Goal: Information Seeking & Learning: Check status

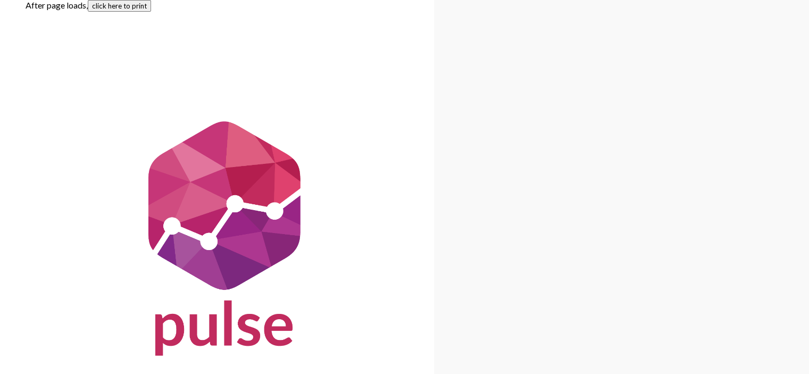
drag, startPoint x: 105, startPoint y: 9, endPoint x: 647, endPoint y: 321, distance: 625.3
click at [105, 9] on button "click here to print" at bounding box center [119, 6] width 63 height 12
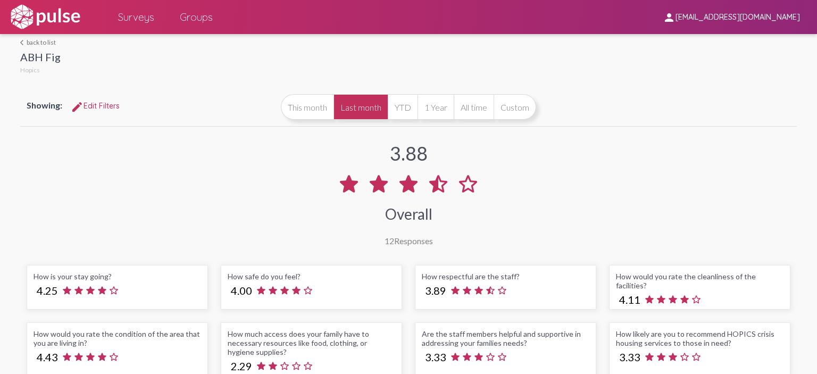
click at [729, 17] on span "[EMAIL_ADDRESS][DOMAIN_NAME]" at bounding box center [738, 18] width 125 height 10
click at [614, 61] on div at bounding box center [408, 187] width 817 height 374
drag, startPoint x: 662, startPoint y: 94, endPoint x: 736, endPoint y: 79, distance: 75.6
click at [666, 93] on div "Showing: edit Edit Filters This month Last month YTD 1 Year All time Custom" at bounding box center [408, 107] width 776 height 38
drag, startPoint x: 598, startPoint y: 93, endPoint x: 604, endPoint y: 86, distance: 10.2
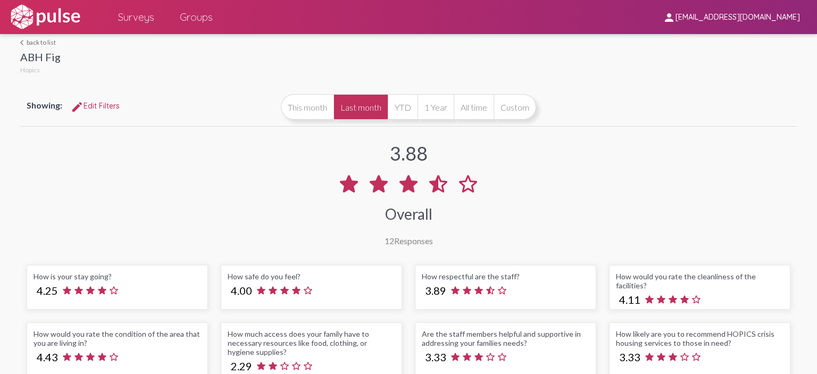
click at [661, 47] on div at bounding box center [429, 55] width 736 height 43
click at [298, 105] on button "This month" at bounding box center [307, 107] width 53 height 26
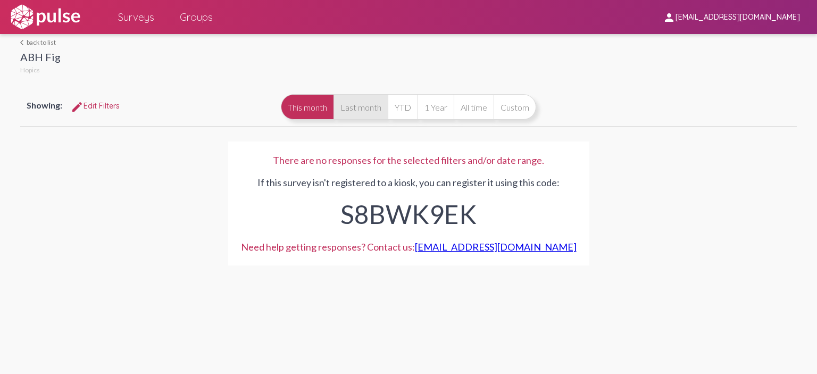
click at [343, 112] on button "Last month" at bounding box center [361, 107] width 54 height 26
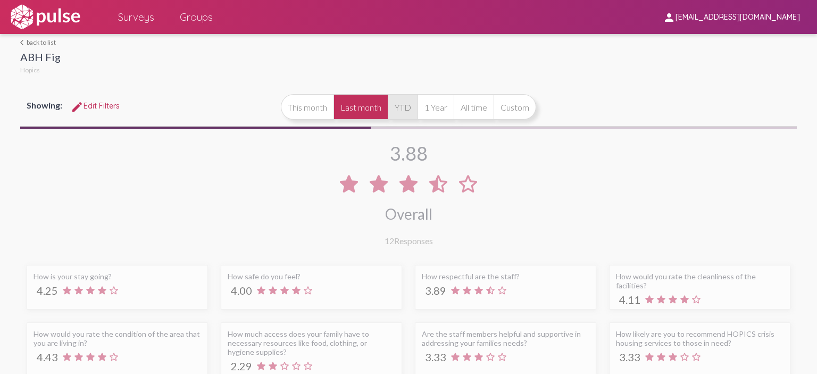
click at [392, 105] on button "YTD" at bounding box center [403, 107] width 30 height 26
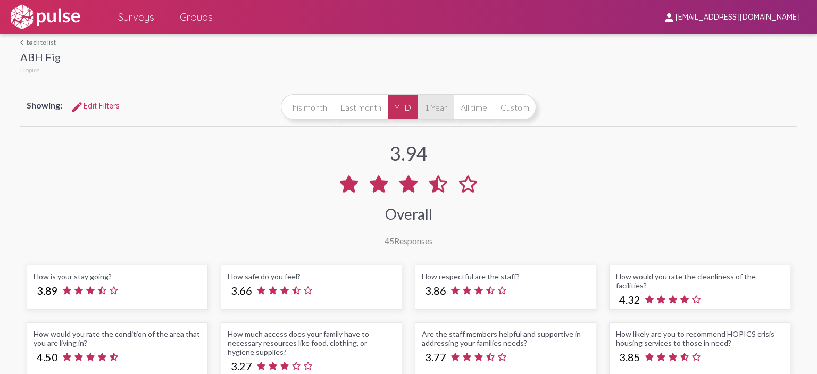
click at [418, 109] on button "1 Year" at bounding box center [436, 107] width 36 height 26
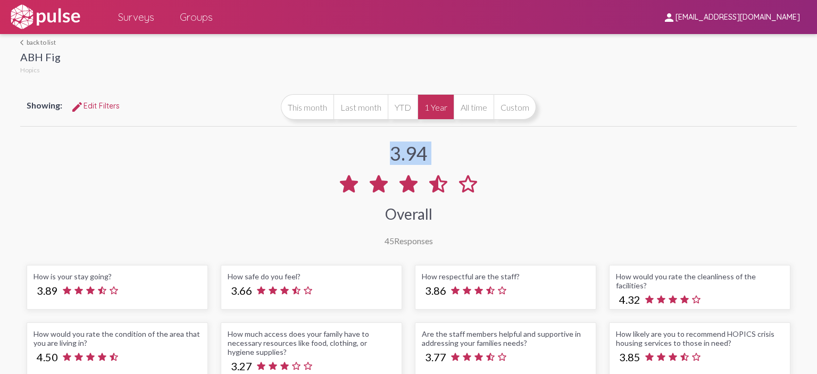
drag, startPoint x: 381, startPoint y: 151, endPoint x: 485, endPoint y: 158, distance: 104.0
click at [485, 158] on div "3.94 Overall 45 Responses" at bounding box center [408, 187] width 776 height 117
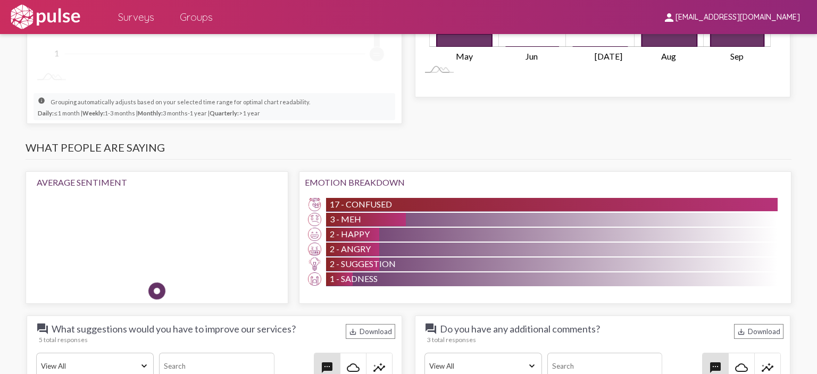
scroll to position [908, 0]
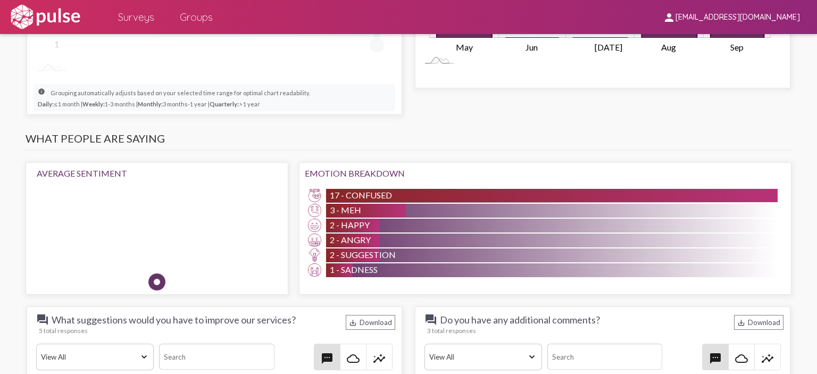
click at [168, 182] on img at bounding box center [179, 170] width 23 height 23
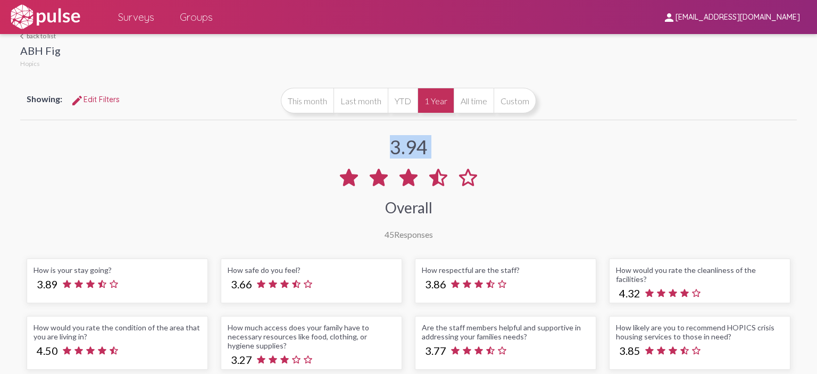
scroll to position [0, 0]
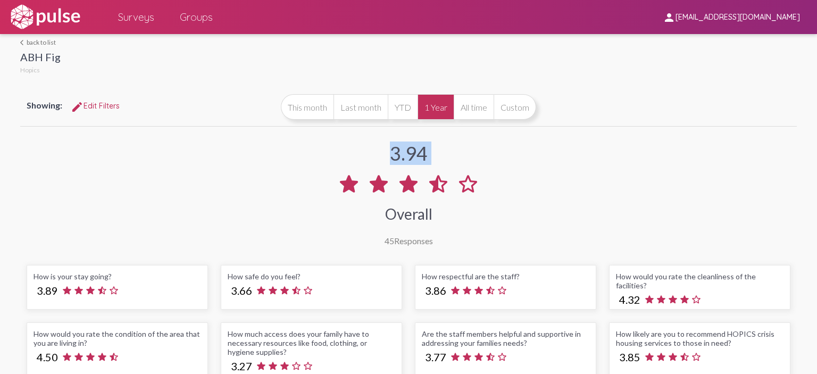
click at [624, 131] on div "3.94 Overall 45 Responses" at bounding box center [408, 187] width 776 height 117
click at [45, 40] on link "arrow_back_ios back to list" at bounding box center [40, 42] width 40 height 8
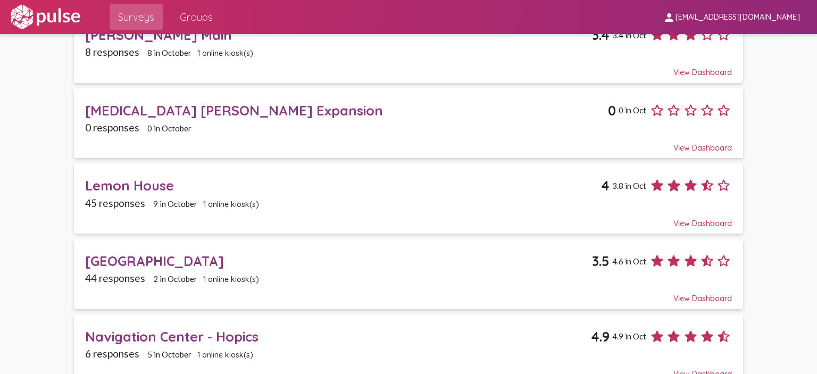
scroll to position [851, 0]
click at [238, 199] on span "1 online kiosk(s)" at bounding box center [231, 204] width 56 height 10
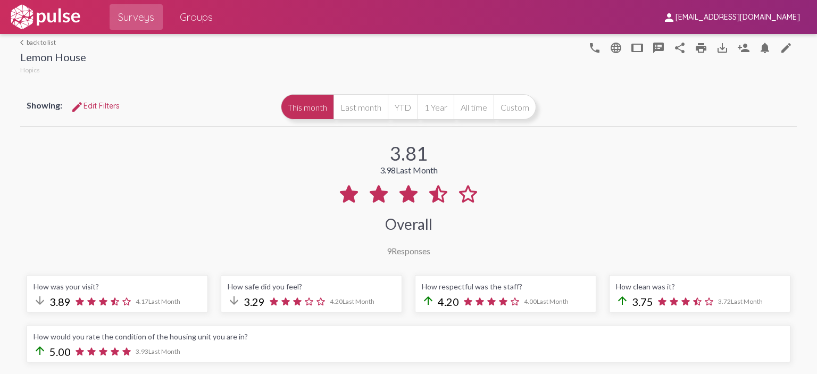
click at [24, 44] on mat-icon "arrow_back_ios" at bounding box center [23, 42] width 6 height 6
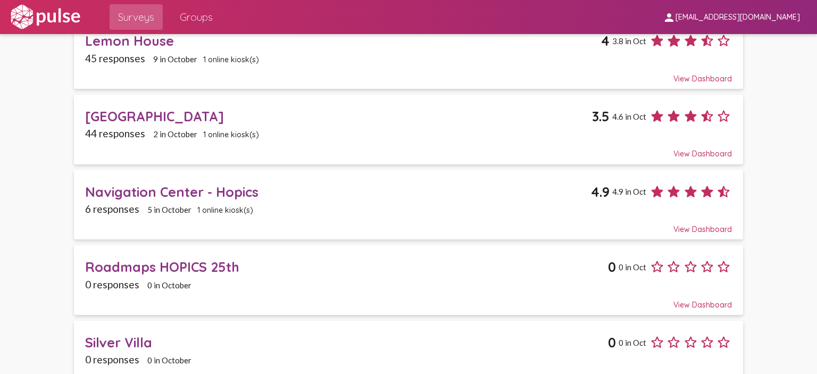
scroll to position [1005, 0]
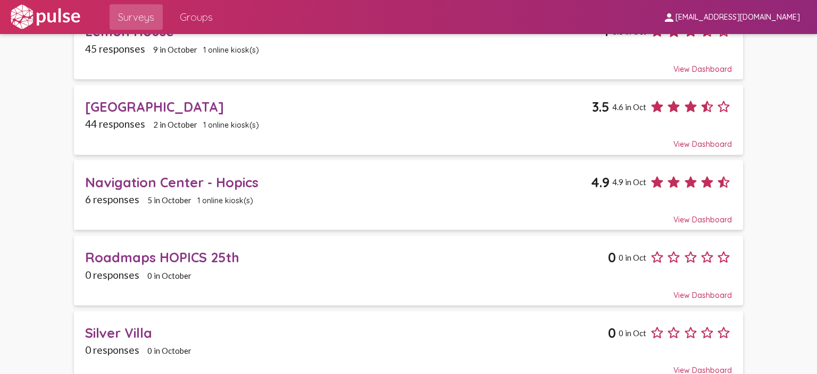
click at [213, 120] on span "1 online kiosk(s)" at bounding box center [231, 125] width 56 height 10
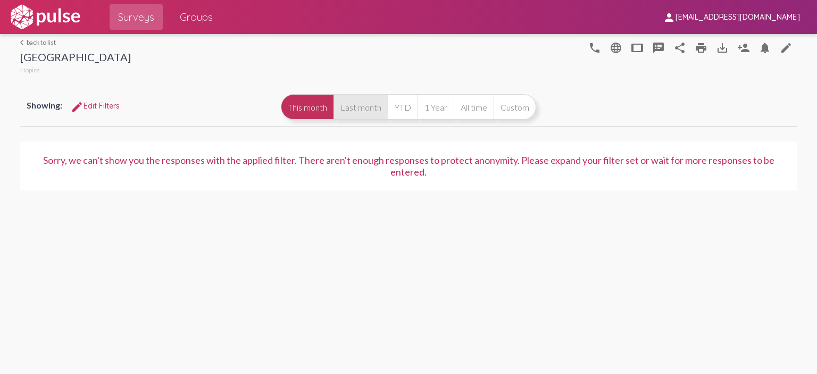
click at [357, 115] on button "Last month" at bounding box center [361, 107] width 54 height 26
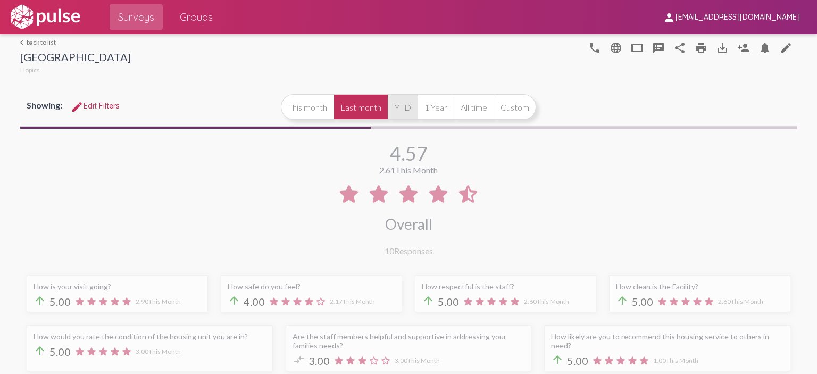
click at [411, 105] on button "YTD" at bounding box center [403, 107] width 30 height 26
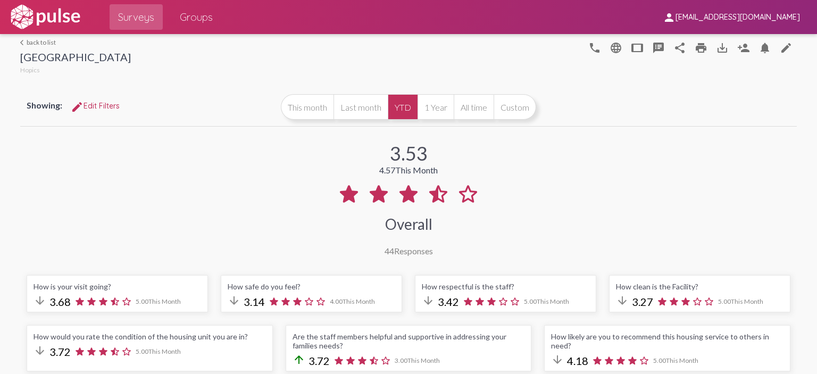
click at [44, 44] on link "arrow_back_ios back to list" at bounding box center [75, 42] width 111 height 8
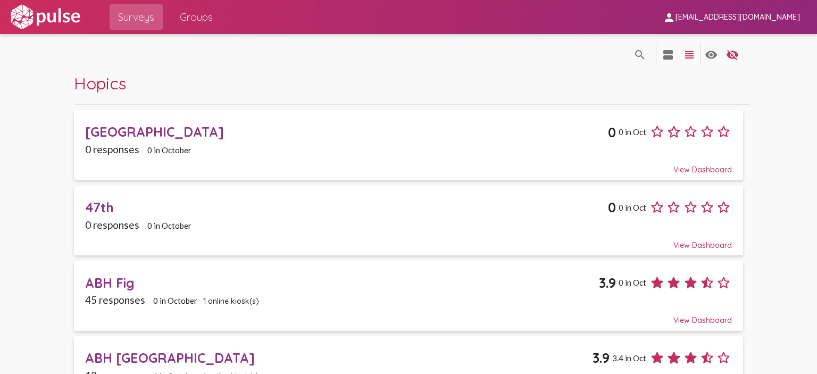
click at [98, 86] on span "Hopics" at bounding box center [100, 83] width 52 height 21
click at [60, 27] on img at bounding box center [45, 17] width 73 height 27
click at [23, 10] on img at bounding box center [45, 17] width 73 height 27
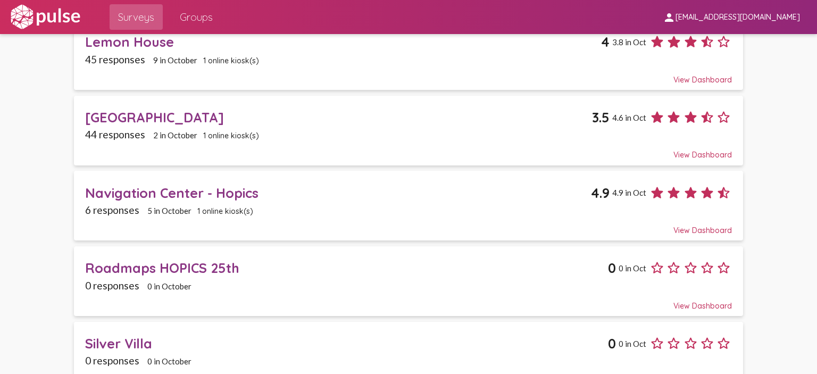
scroll to position [1005, 0]
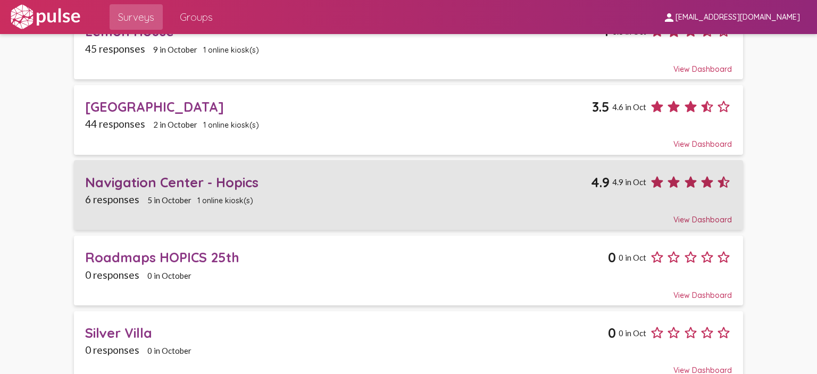
click at [235, 196] on span "1 online kiosk(s)" at bounding box center [225, 201] width 56 height 10
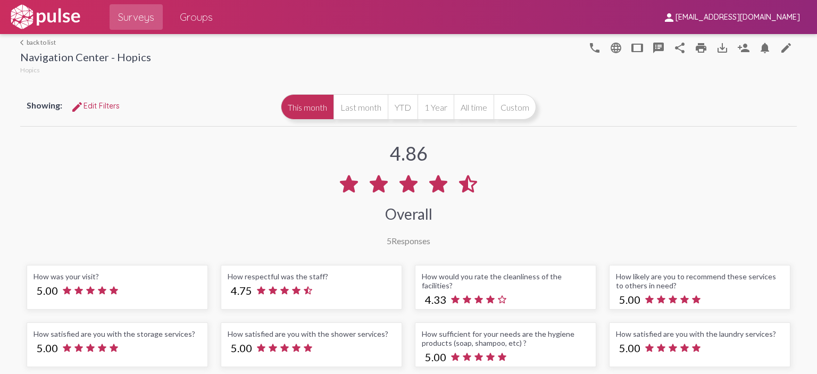
click at [47, 46] on div "arrow_back_ios back to list Navigation Center - Hopics Hopics" at bounding box center [85, 57] width 131 height 38
click at [47, 41] on link "arrow_back_ios back to list" at bounding box center [85, 42] width 131 height 8
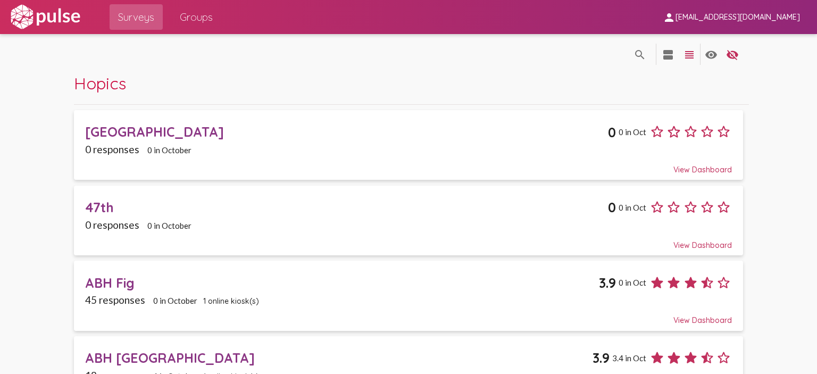
click at [94, 89] on span "Hopics" at bounding box center [100, 83] width 52 height 21
click at [63, 10] on img at bounding box center [45, 17] width 73 height 27
click at [220, 297] on span "1 online kiosk(s)" at bounding box center [231, 301] width 56 height 10
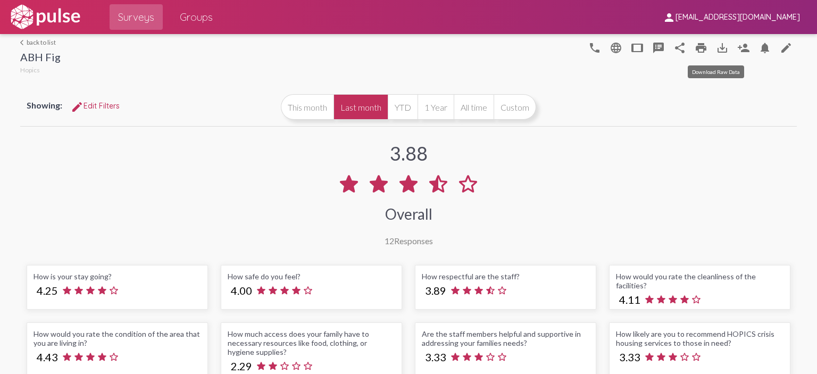
click at [719, 46] on mat-icon "save_alt" at bounding box center [722, 48] width 13 height 13
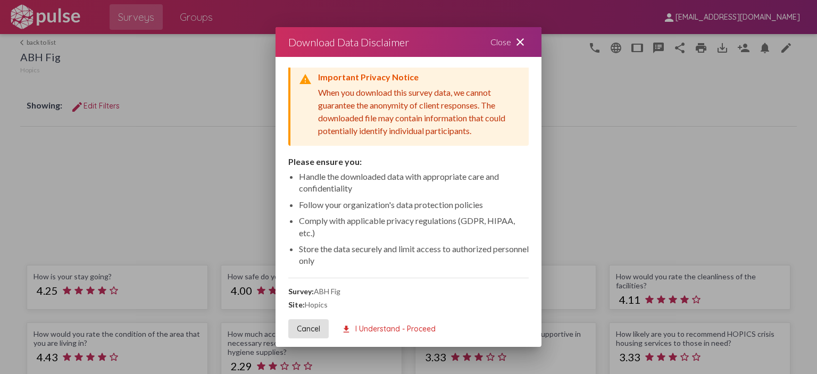
scroll to position [6, 0]
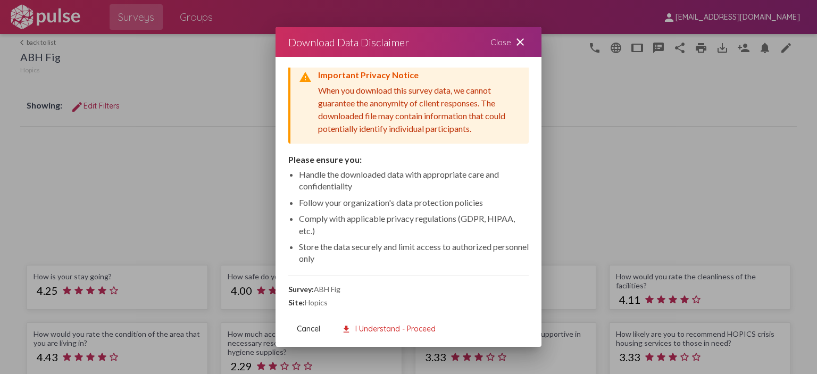
click at [517, 45] on mat-icon "close" at bounding box center [520, 42] width 13 height 13
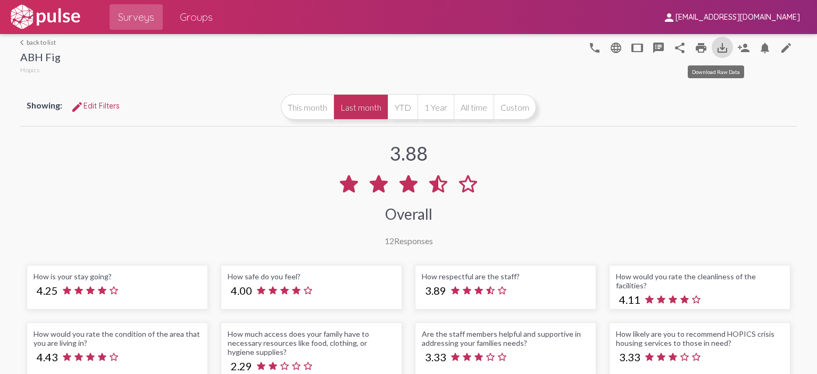
click at [716, 48] on mat-icon "save_alt" at bounding box center [722, 48] width 13 height 13
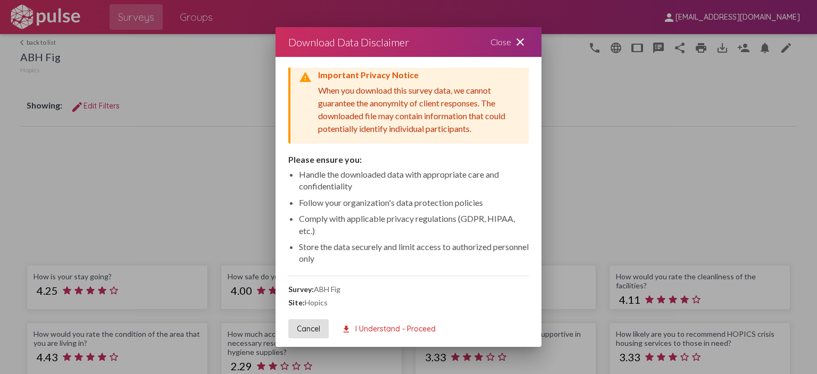
click at [521, 38] on mat-icon "close" at bounding box center [520, 42] width 13 height 13
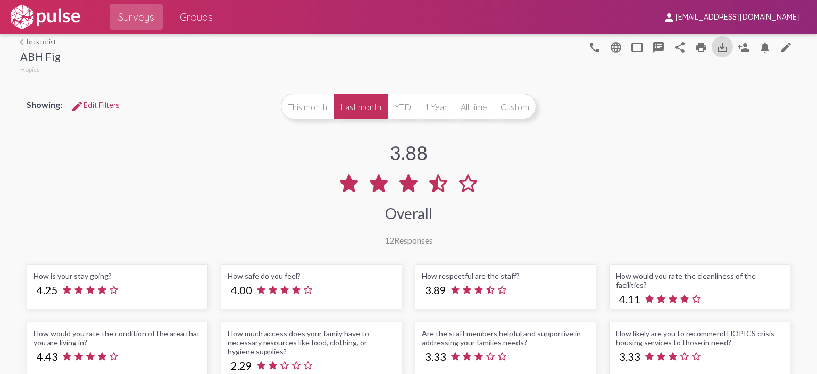
scroll to position [0, 0]
click at [42, 44] on link "arrow_back_ios back to list" at bounding box center [40, 42] width 40 height 8
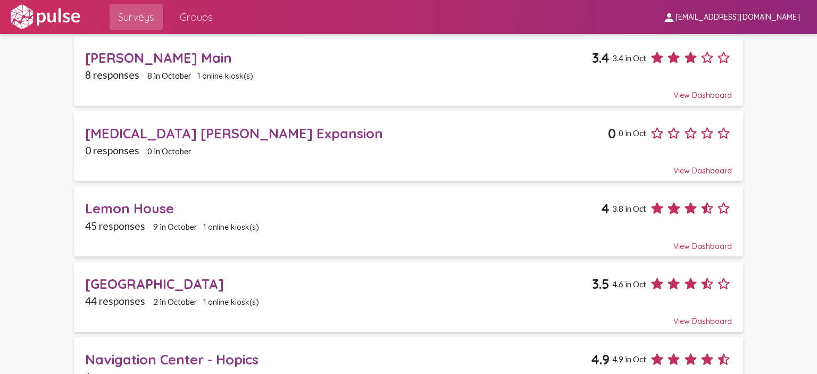
scroll to position [851, 0]
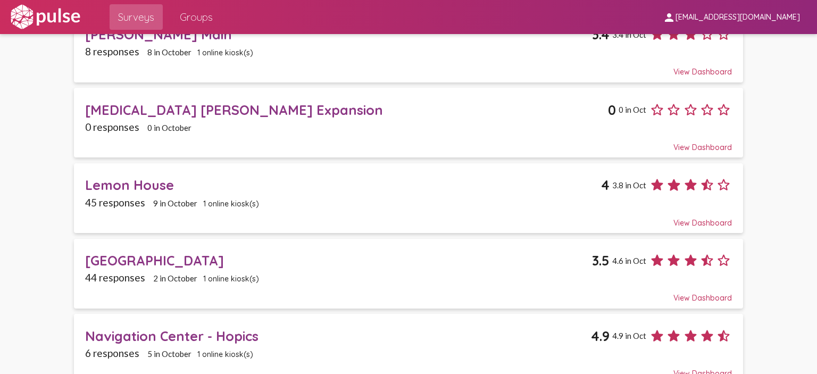
click at [230, 199] on span "1 online kiosk(s)" at bounding box center [231, 204] width 56 height 10
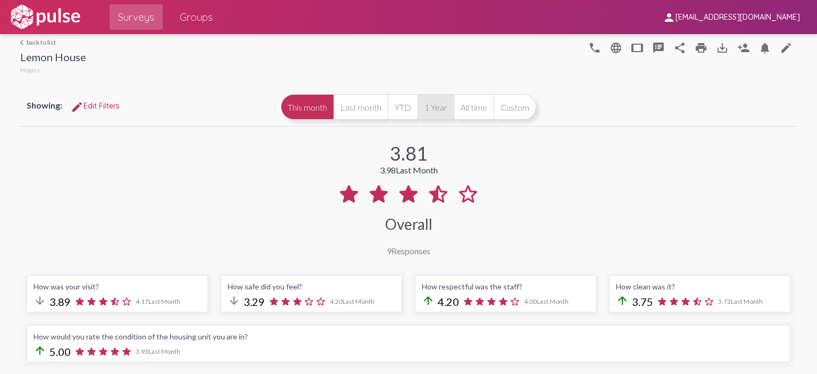
click at [421, 107] on button "1 Year" at bounding box center [436, 107] width 36 height 26
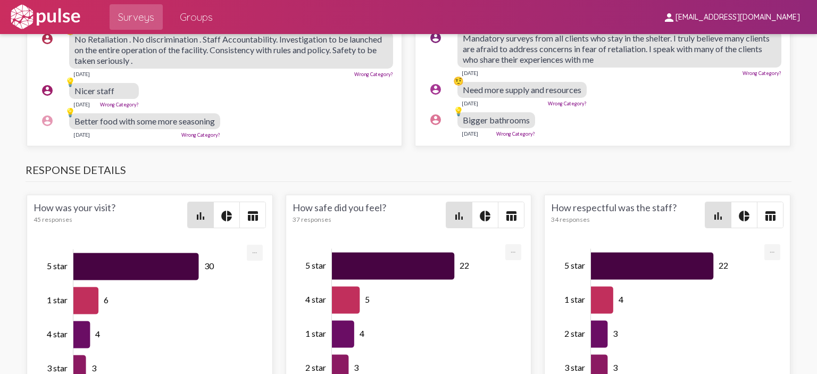
scroll to position [1129, 0]
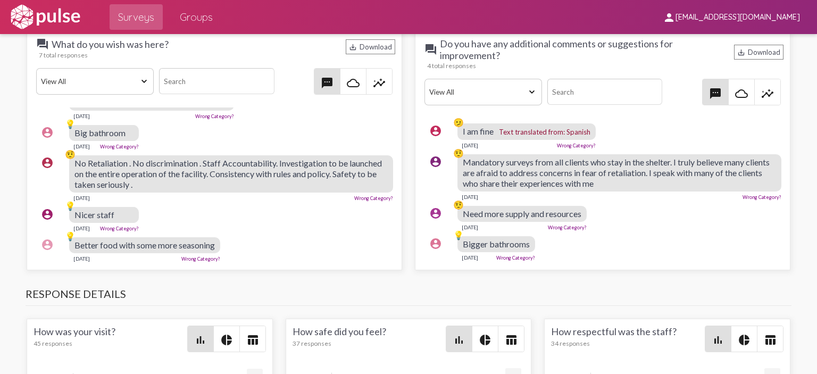
click at [401, 68] on div "question_answer What do you wish was here? save_alt Download 7 total responses …" at bounding box center [408, 150] width 776 height 252
click at [139, 78] on select "View All Positive Neutral Negative Happy Meh Suggestions Angry Disgust Sadness …" at bounding box center [95, 81] width 118 height 27
click at [268, 51] on div "7 total responses" at bounding box center [217, 55] width 357 height 8
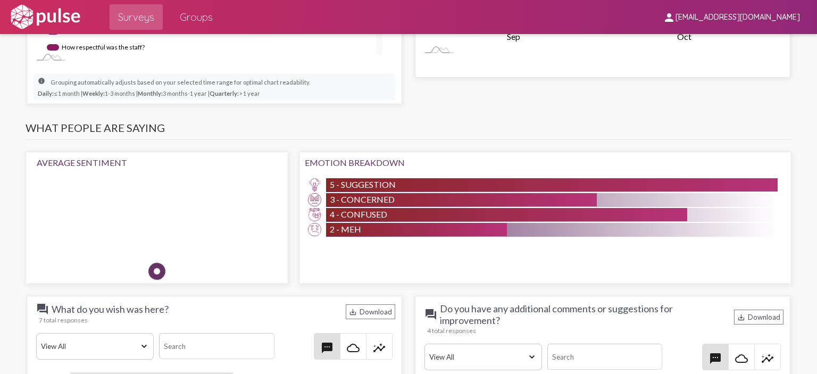
scroll to position [863, 0]
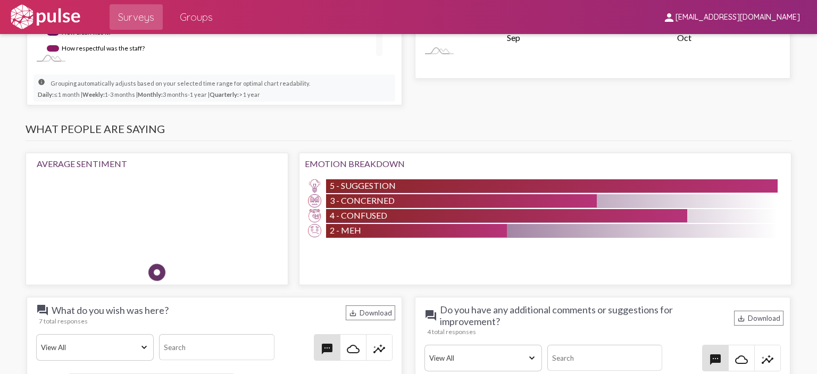
drag, startPoint x: 345, startPoint y: 161, endPoint x: 421, endPoint y: 161, distance: 75.6
click at [420, 161] on div "Emotion Breakdown" at bounding box center [545, 164] width 480 height 10
click at [441, 122] on h3 "What people are saying" at bounding box center [409, 131] width 766 height 19
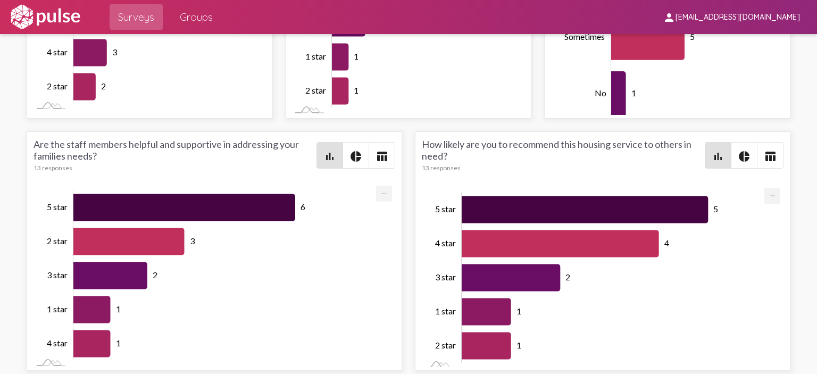
scroll to position [2, 0]
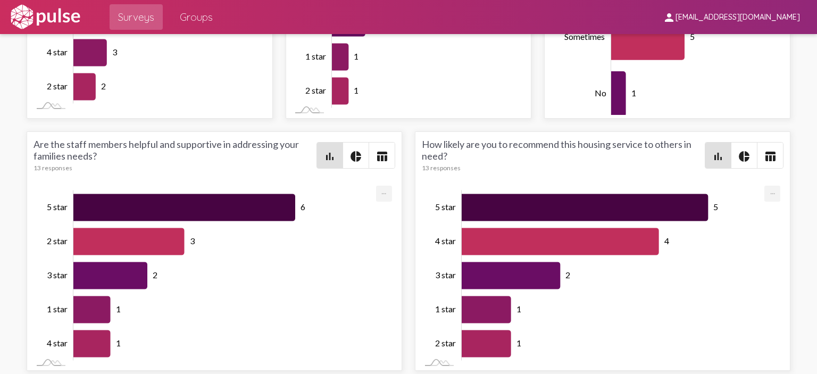
click at [355, 150] on mat-icon "pie_chart" at bounding box center [356, 156] width 13 height 13
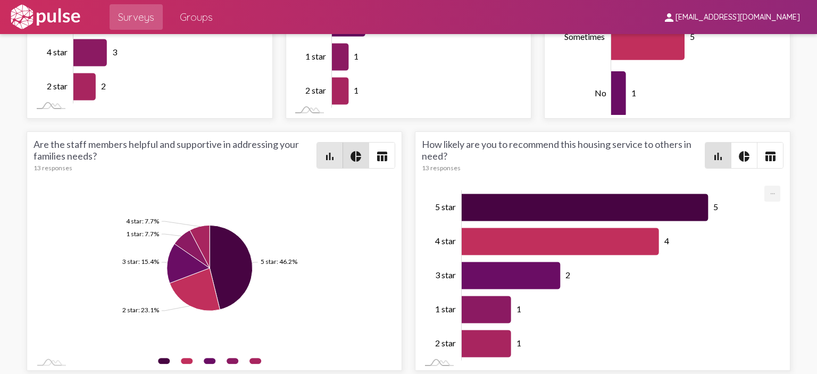
click at [324, 150] on mat-icon "bar_chart" at bounding box center [330, 156] width 13 height 13
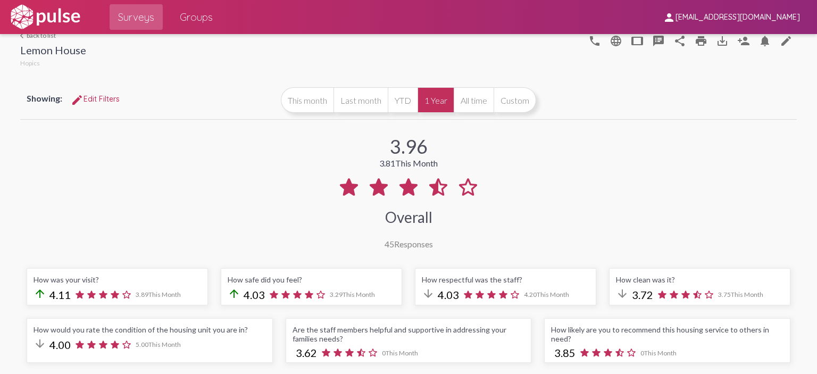
scroll to position [0, 0]
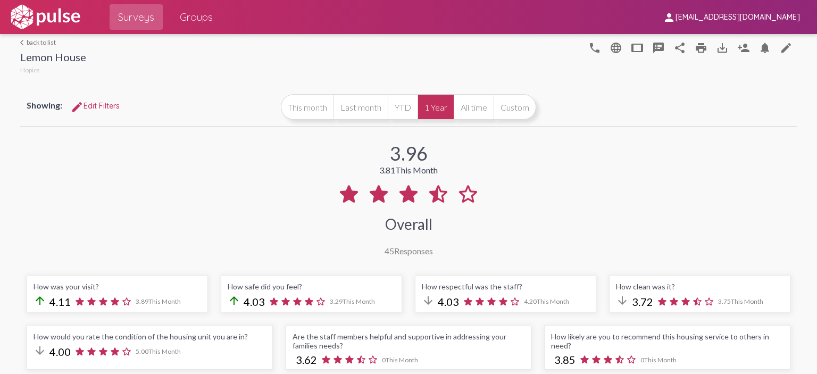
click at [45, 44] on link "arrow_back_ios back to list" at bounding box center [53, 42] width 66 height 8
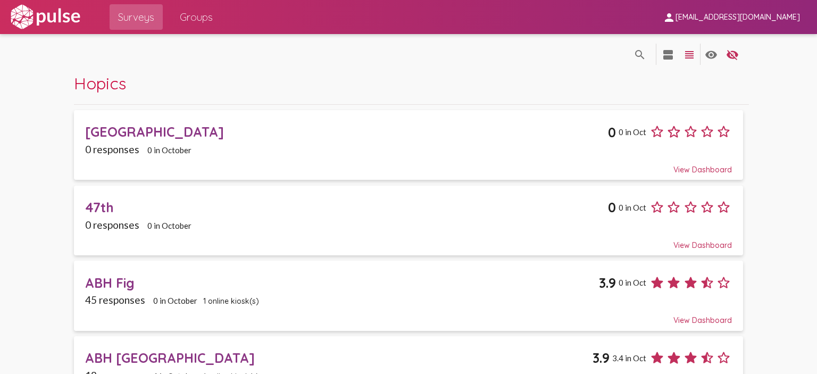
click at [210, 302] on span "1 online kiosk(s)" at bounding box center [231, 301] width 56 height 10
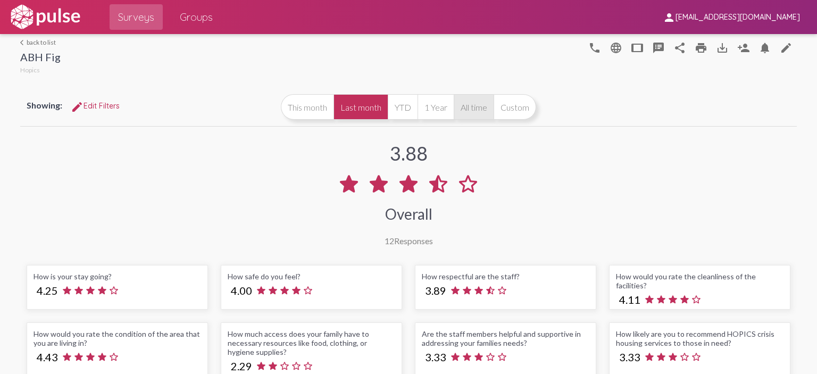
click at [462, 103] on button "All time" at bounding box center [474, 107] width 40 height 26
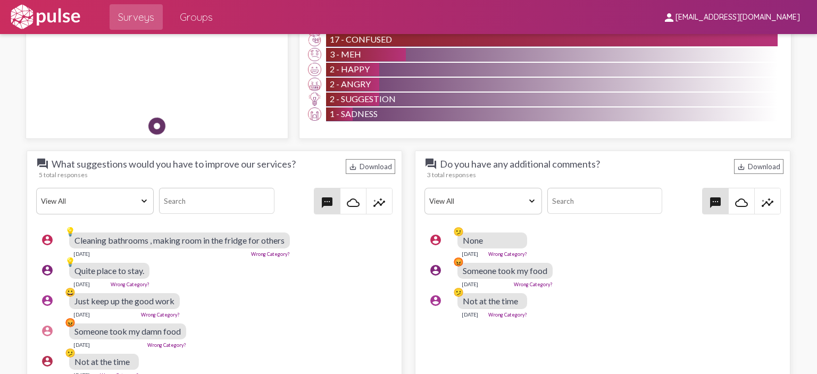
scroll to position [1383, 0]
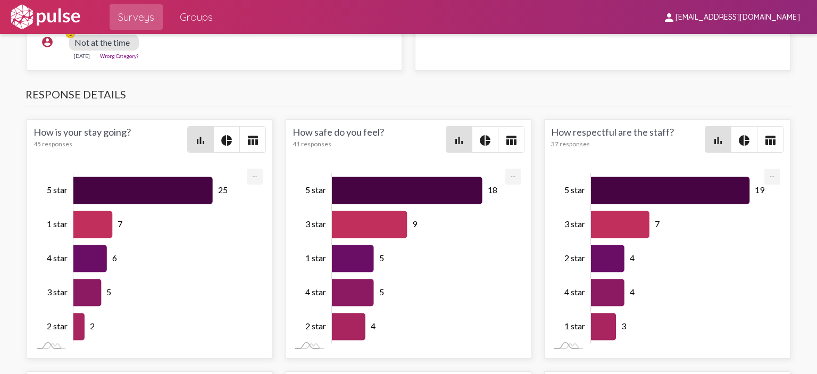
drag, startPoint x: 32, startPoint y: 128, endPoint x: 83, endPoint y: 129, distance: 51.1
click at [83, 140] on div "45 responses" at bounding box center [110, 144] width 153 height 8
drag, startPoint x: 292, startPoint y: 130, endPoint x: 317, endPoint y: 130, distance: 25.0
click at [317, 140] on div "41 responses" at bounding box center [369, 144] width 153 height 8
drag, startPoint x: 570, startPoint y: 131, endPoint x: 607, endPoint y: 131, distance: 36.7
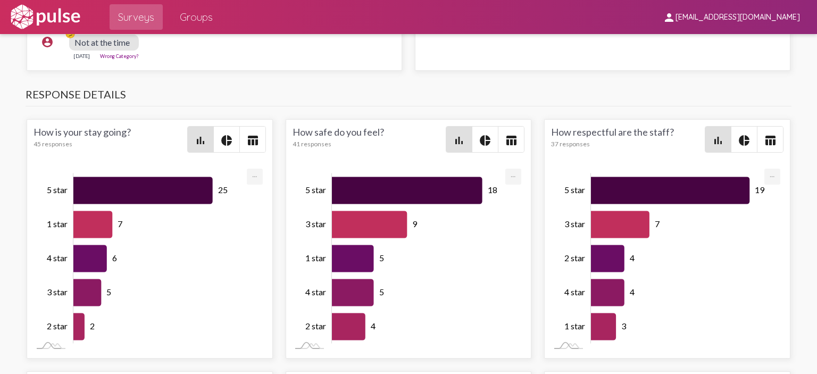
click at [606, 140] on div "37 responses" at bounding box center [627, 144] width 153 height 8
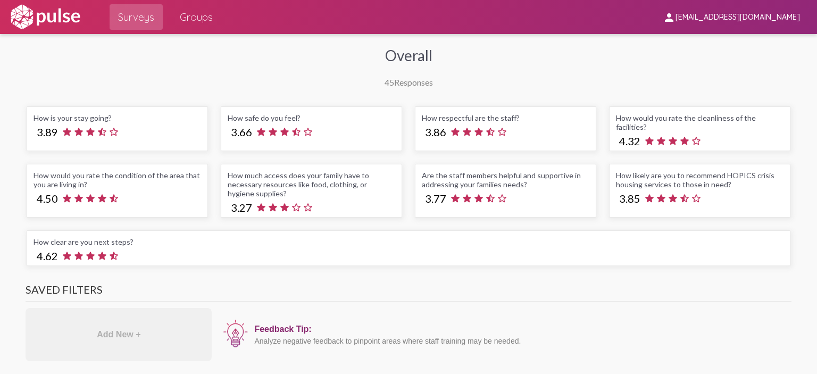
scroll to position [0, 0]
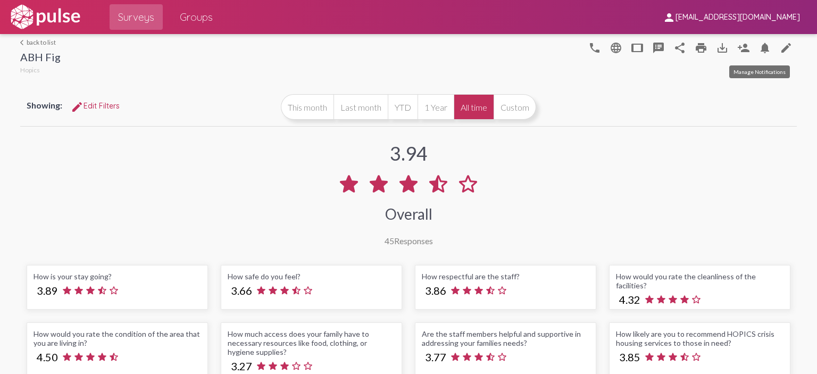
click at [759, 54] on mat-icon "notifications" at bounding box center [765, 48] width 13 height 13
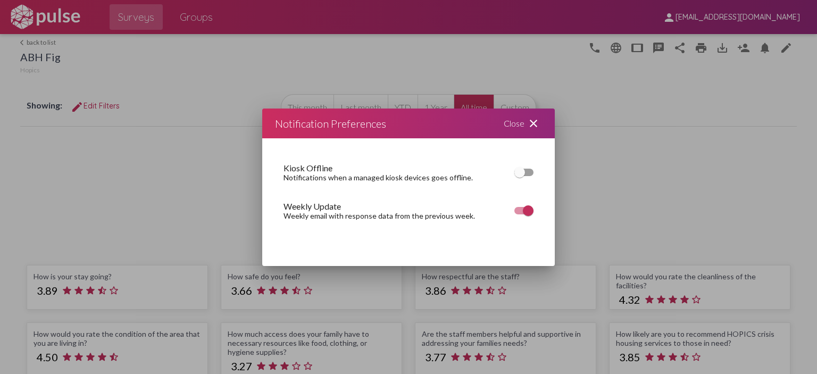
click at [513, 127] on div "Close close" at bounding box center [523, 124] width 64 height 30
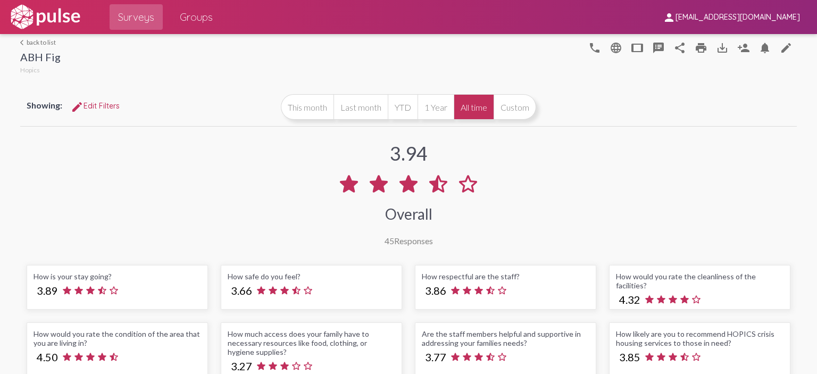
click at [40, 40] on link "arrow_back_ios back to list" at bounding box center [40, 42] width 40 height 8
